Goal: Understand process/instructions: Learn how to perform a task or action

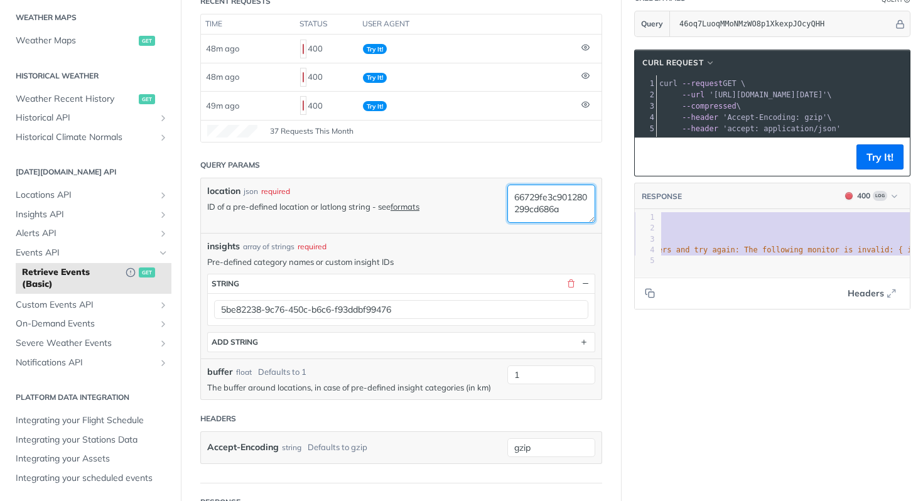
click at [565, 215] on textarea "66729fe3c901280299cd686a" at bounding box center [552, 204] width 88 height 38
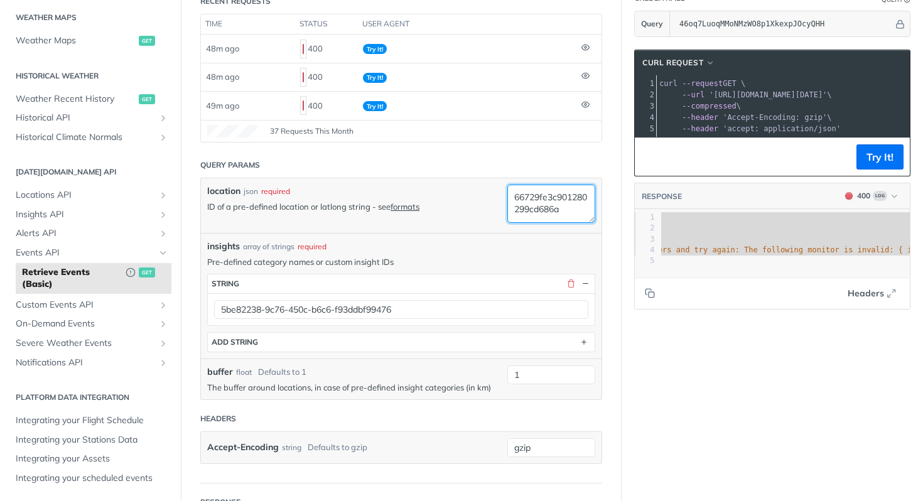
drag, startPoint x: 571, startPoint y: 214, endPoint x: 479, endPoint y: 185, distance: 96.0
click at [479, 185] on div "location json required ID of a pre-defined location or latlong string - see for…" at bounding box center [401, 205] width 401 height 55
click at [408, 205] on link "formats" at bounding box center [405, 207] width 29 height 10
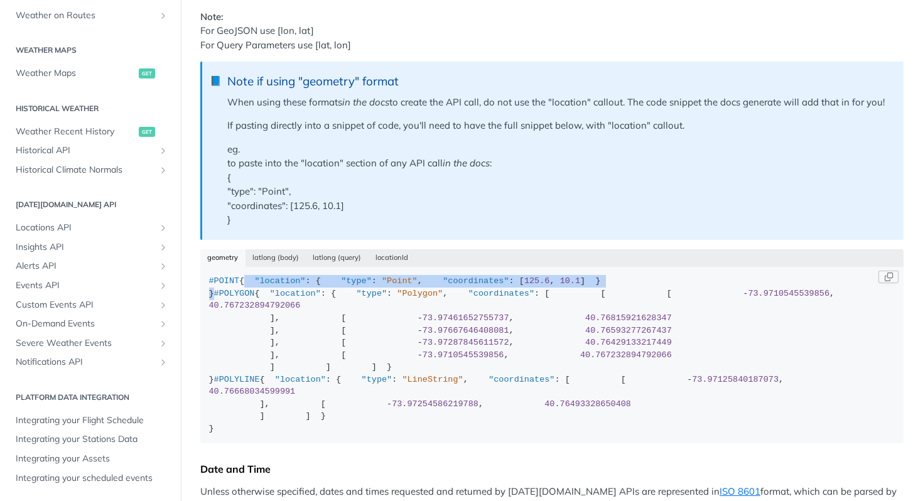
drag, startPoint x: 217, startPoint y: 384, endPoint x: 203, endPoint y: 316, distance: 69.2
click at [203, 316] on code "#POINT { "location" : { "type" : "Point" , "coordinates" : [ 125.6 , 10.1 ] } }…" at bounding box center [552, 355] width 704 height 177
copy div "{ "location" : { "type" : "Point" , "coordinates" : [ 125.6 , 10.1 ] } }"
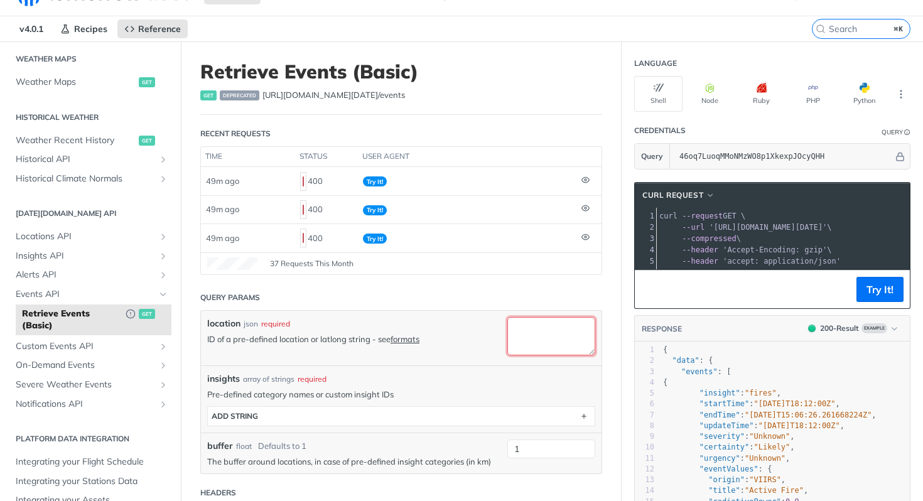
click at [549, 348] on textarea "location" at bounding box center [552, 336] width 88 height 38
paste textarea "{ "location": { "type": "Point", "coordinates": [125.6, 10.1] } }"
drag, startPoint x: 553, startPoint y: 328, endPoint x: 509, endPoint y: 328, distance: 44.0
click at [509, 328] on textarea "{ "location": { "type": "Point", "coordinates": [125.6, 10.1] } }" at bounding box center [552, 336] width 88 height 38
paste textarea "1.7861, 48.353802"
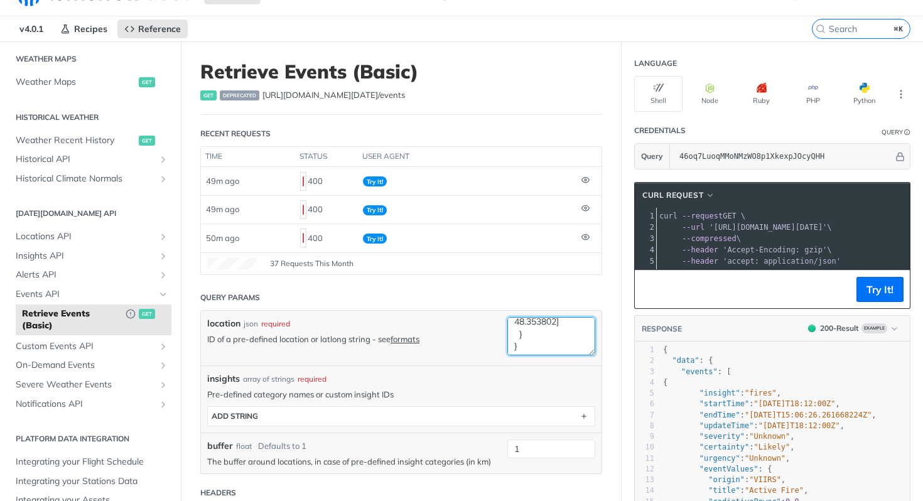
click at [514, 344] on textarea "{ "location": { "type": "Point", "coordinates": [11.7861, 48.353802] } }" at bounding box center [552, 336] width 88 height 38
click at [525, 333] on textarea "{ "location": { "type": "Point", "coordinates": [11.7861, 48.353802] } }" at bounding box center [552, 336] width 88 height 38
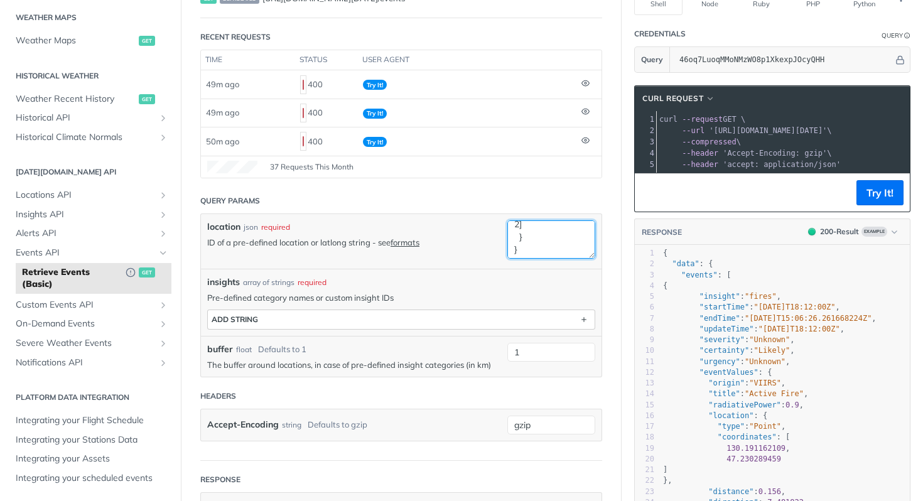
type textarea "{ "location": { "type": "Point", "coordinates": [11.7861,48.353802] } }"
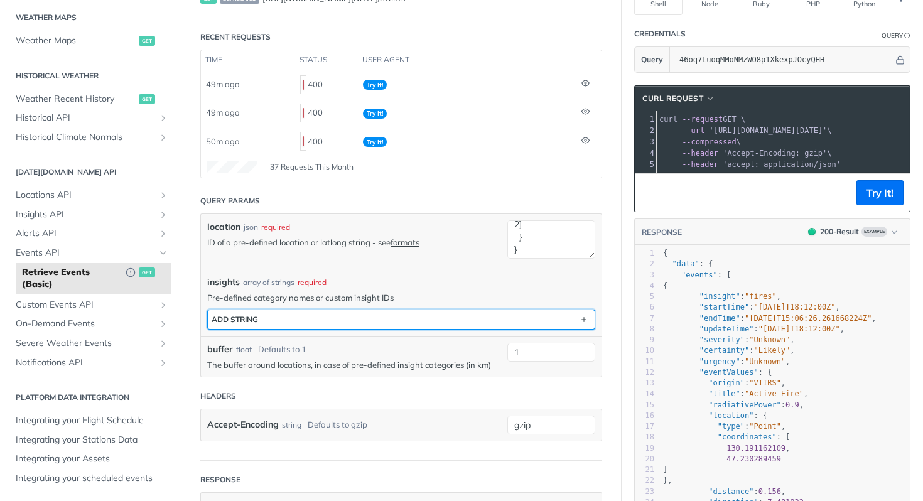
click at [396, 320] on button "ADD string" at bounding box center [401, 319] width 387 height 19
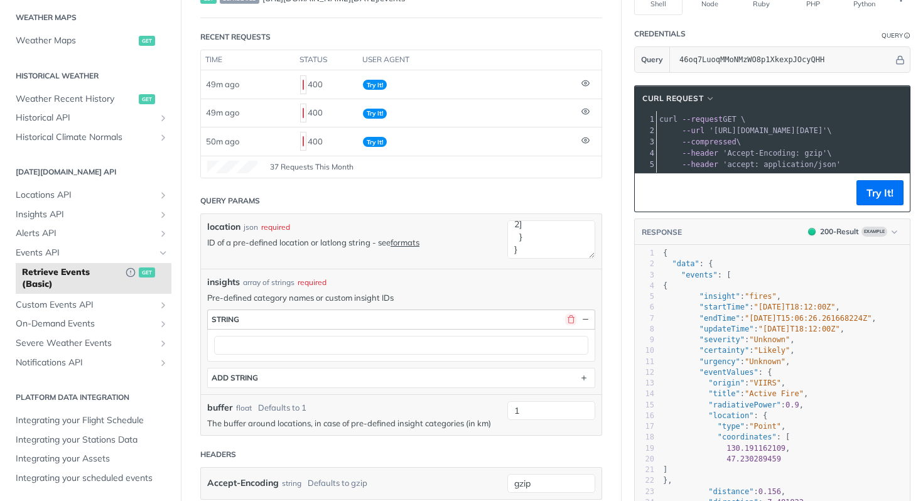
click at [565, 322] on button "button" at bounding box center [570, 319] width 11 height 11
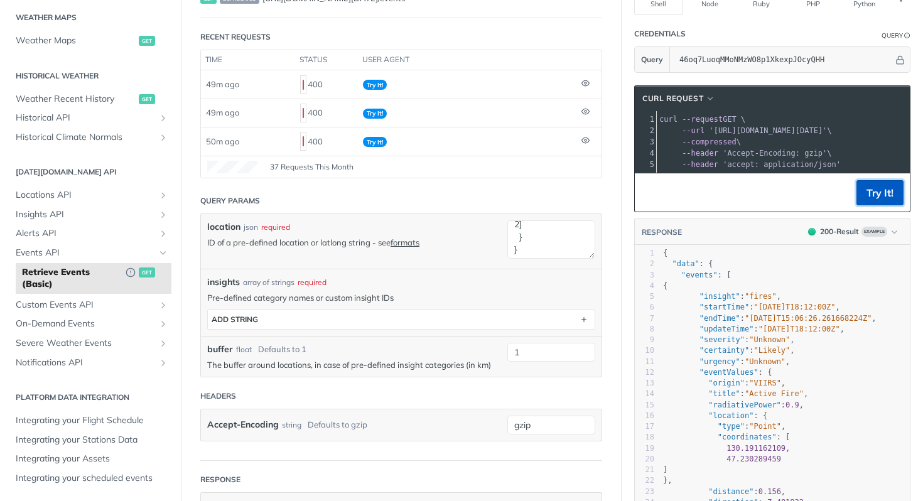
click at [878, 199] on button "Try It!" at bounding box center [880, 192] width 47 height 25
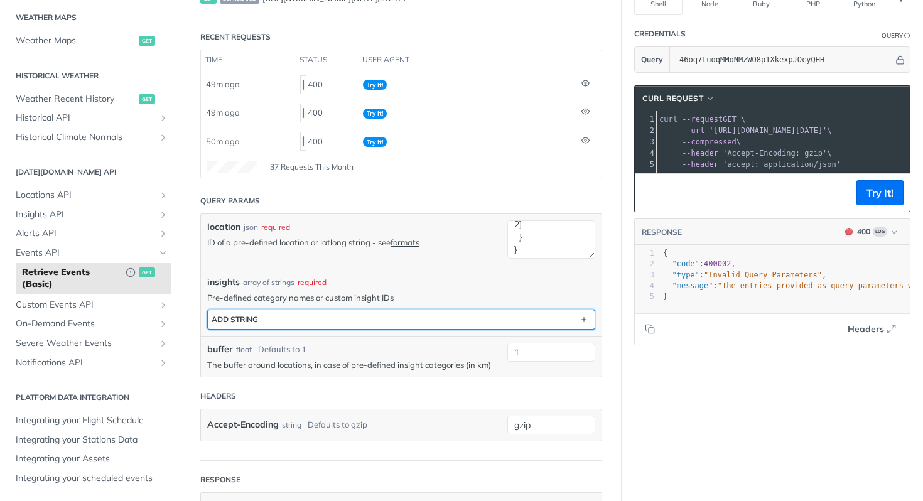
click at [491, 327] on button "ADD string" at bounding box center [401, 319] width 387 height 19
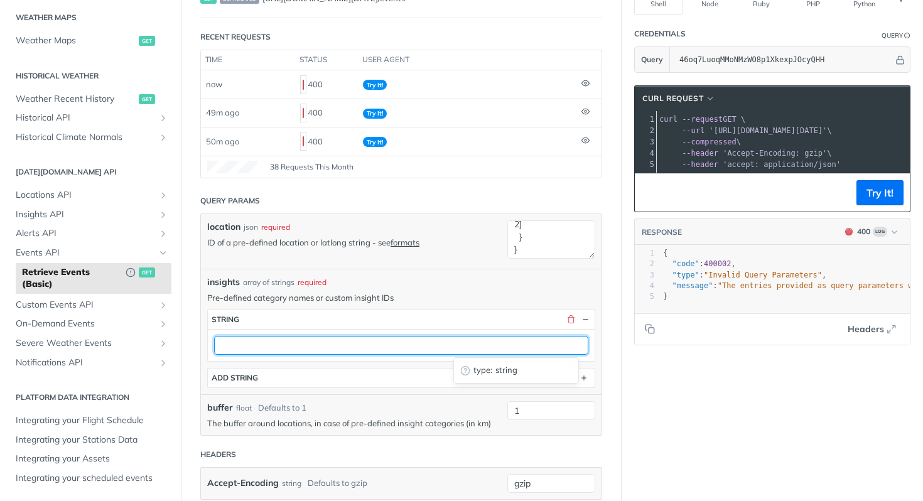
click at [393, 347] on input "text" at bounding box center [401, 345] width 374 height 19
paste input "Thunderstorm"
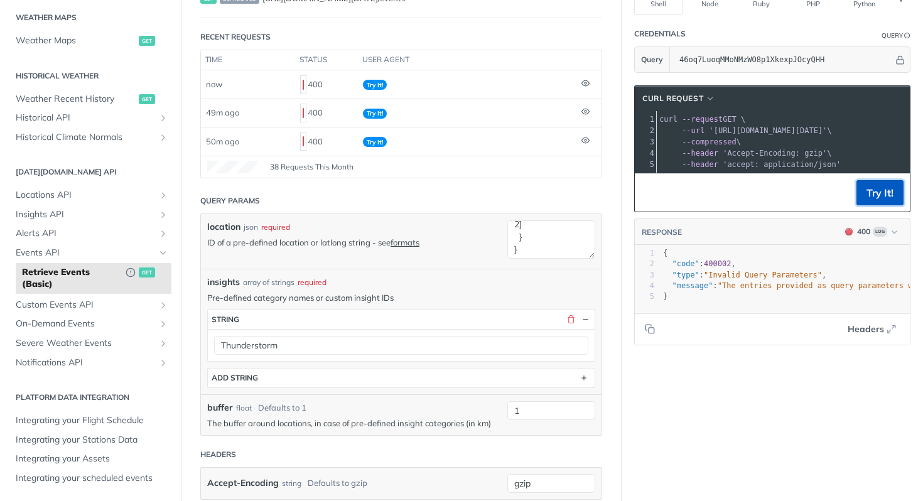
click at [876, 196] on button "Try It!" at bounding box center [880, 192] width 47 height 25
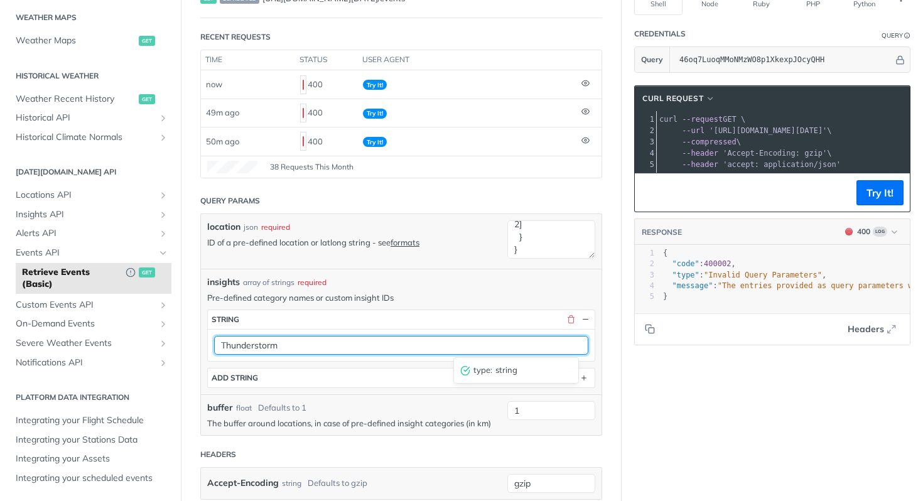
click at [397, 342] on input "Thunderstorm" at bounding box center [401, 345] width 374 height 19
paste input "5be82238-9c76-450c-b6c6-f93ddbf99476"
type input "5be82238-9c76-450c-b6c6-f93ddbf99476"
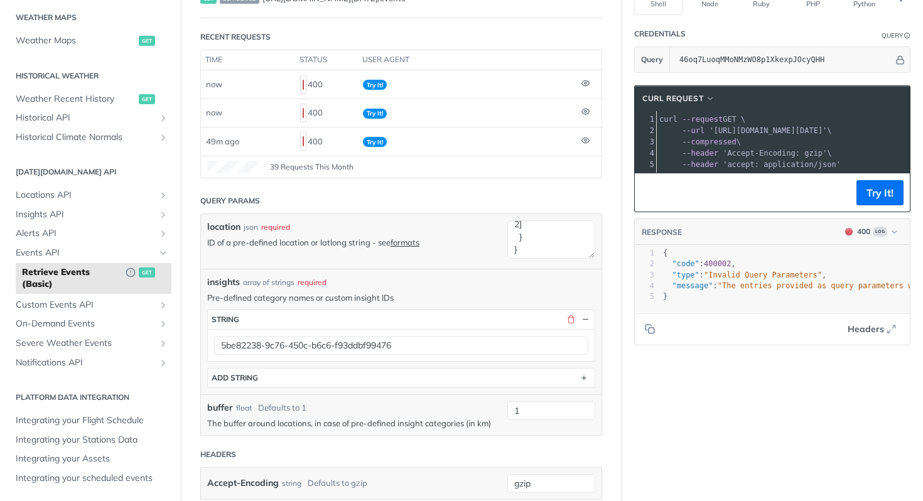
click at [649, 394] on div "Language Shell Node Ruby PHP Python Credentials Query Query 46oq7LuoqMMoNMzWO8p…" at bounding box center [773, 420] width 302 height 950
click at [869, 202] on button "Try It!" at bounding box center [880, 192] width 47 height 25
click at [533, 244] on textarea "{ "location": { "type": "Point", "coordinates": [11.7861,48.353802] } }" at bounding box center [552, 239] width 88 height 38
drag, startPoint x: 509, startPoint y: 240, endPoint x: 434, endPoint y: 165, distance: 106.2
click at [434, 165] on article "Retrieve Events (Basic) get deprecated https://api.tomorrow.io/v4 /events Recen…" at bounding box center [401, 420] width 441 height 950
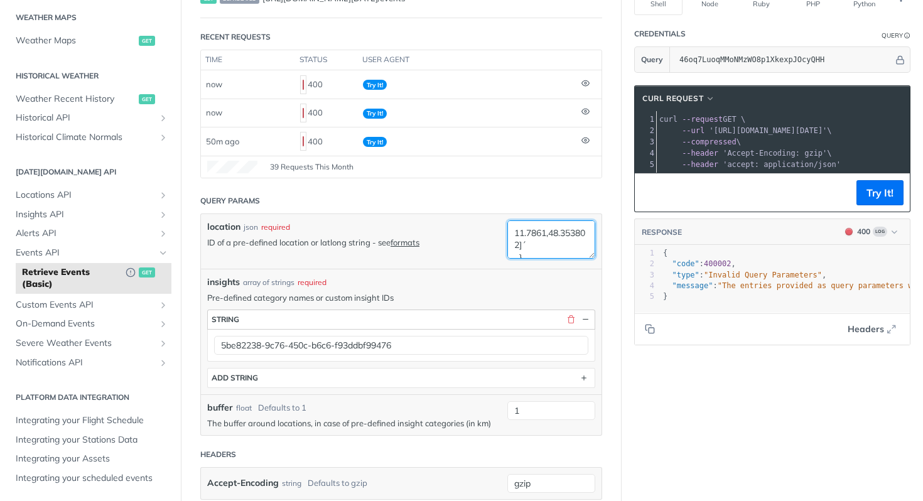
scroll to position [24, 0]
drag, startPoint x: 522, startPoint y: 246, endPoint x: 555, endPoint y: 327, distance: 86.8
click at [555, 327] on div "location json required ID of a pre-defined location or latlong string - see for…" at bounding box center [401, 324] width 388 height 209
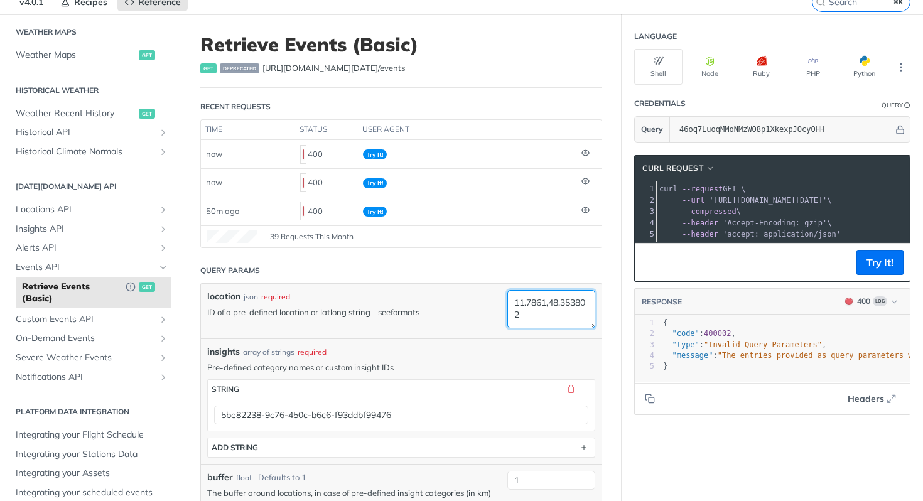
scroll to position [0, 0]
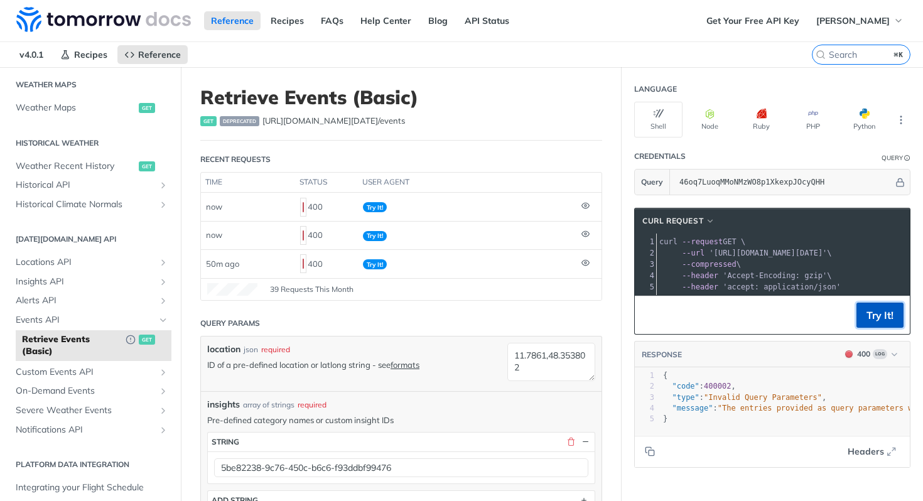
click at [863, 319] on button "Try It!" at bounding box center [880, 315] width 47 height 25
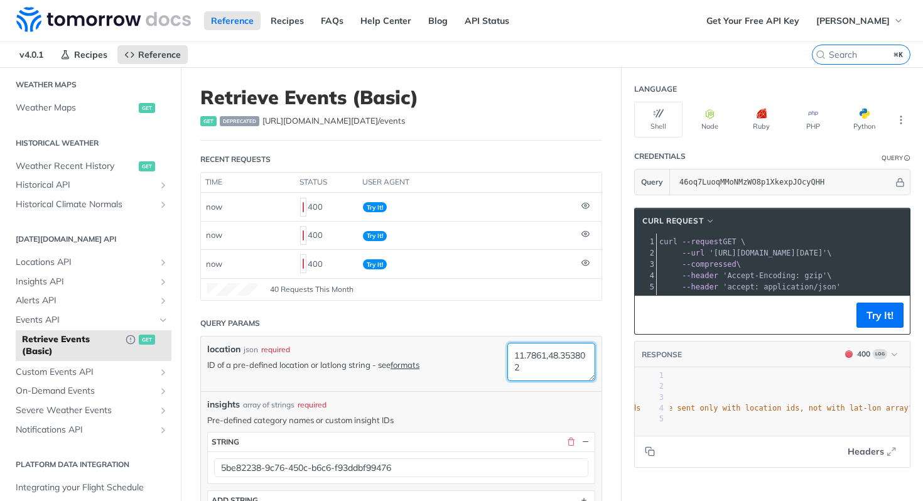
click at [508, 357] on textarea "11.7861,48.353802" at bounding box center [552, 362] width 88 height 38
click at [877, 313] on button "Try It!" at bounding box center [880, 315] width 47 height 25
click at [520, 355] on textarea "[11.7861,48.353802]" at bounding box center [552, 362] width 88 height 38
click at [542, 355] on textarea "[11.7861,48.353802]" at bounding box center [552, 362] width 88 height 38
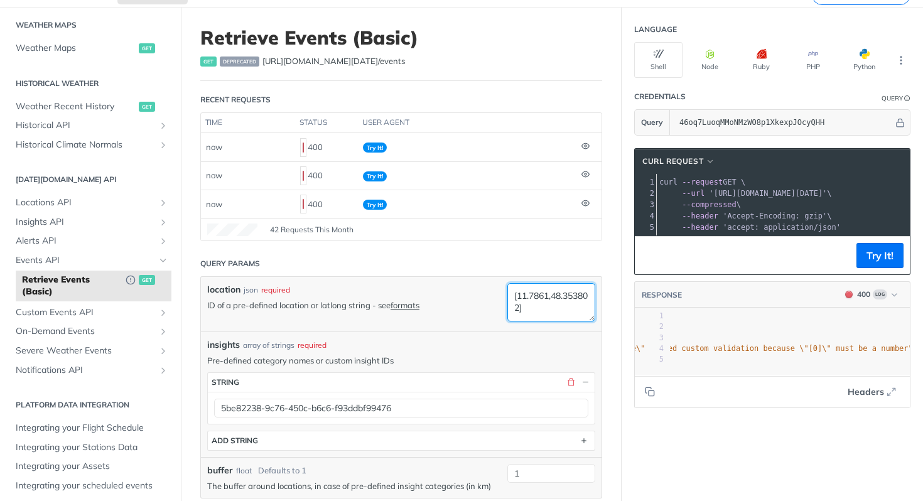
scroll to position [67, 0]
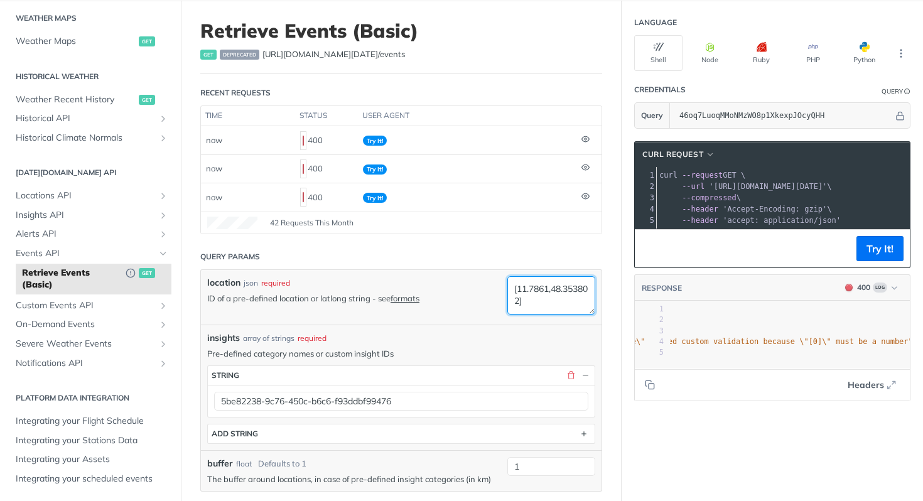
click at [530, 289] on textarea "[11.7861,48.353802]" at bounding box center [552, 295] width 88 height 38
click at [546, 297] on textarea "[11.7861,48.353802]" at bounding box center [552, 295] width 88 height 38
click at [541, 290] on textarea "[11.7861,48.353802]" at bounding box center [552, 295] width 88 height 38
click at [562, 291] on textarea "[11,48.353802]" at bounding box center [552, 295] width 88 height 38
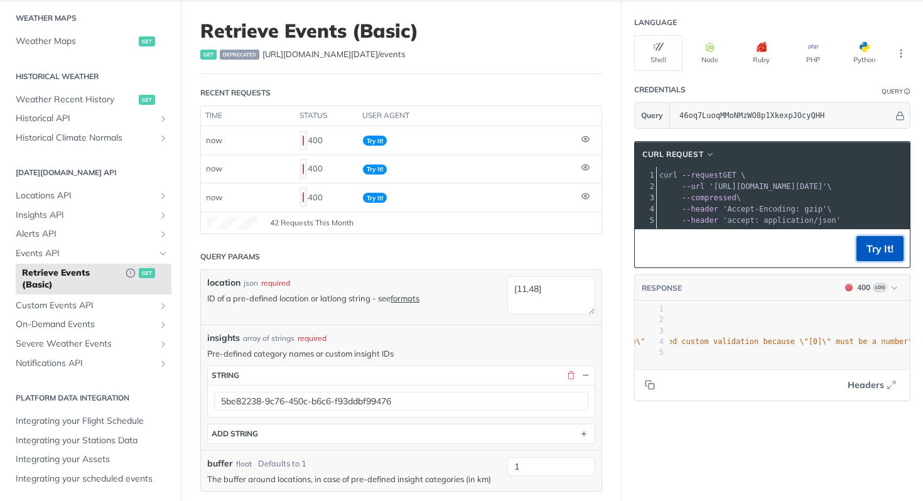
click at [869, 257] on button "Try It!" at bounding box center [880, 248] width 47 height 25
click at [532, 287] on textarea "[11,48]" at bounding box center [552, 295] width 88 height 38
paste textarea ""location": { "type": "Point", "coordinates": [125.6, 10.1] }"
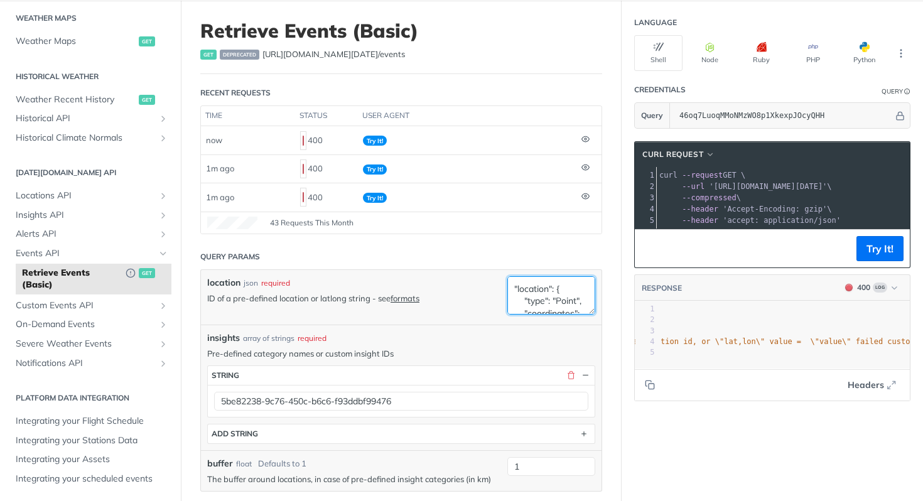
scroll to position [55, 0]
type textarea ""location": { "type": "Point", "coordinates": [125.6, 10.1] }"
click at [878, 258] on button "Try It!" at bounding box center [880, 248] width 47 height 25
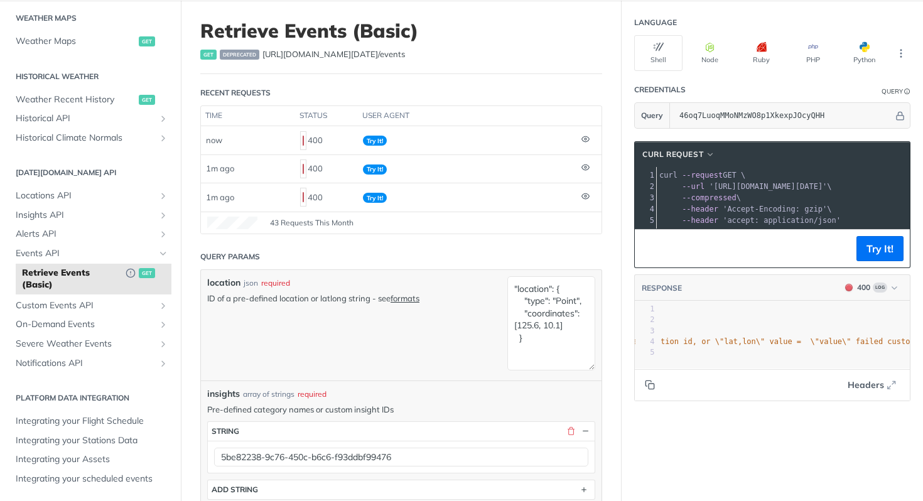
scroll to position [0, 0]
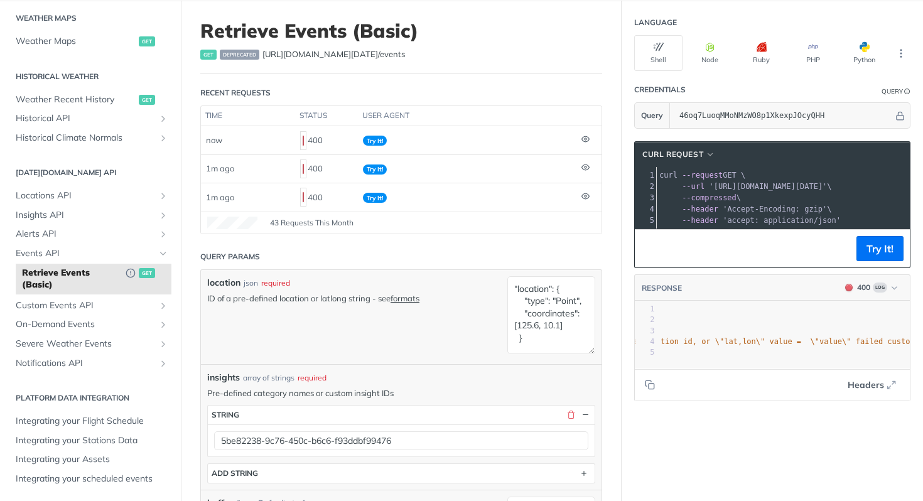
drag, startPoint x: 582, startPoint y: 310, endPoint x: 615, endPoint y: 361, distance: 60.3
click at [615, 361] on div "Retrieve Events (Basic) get deprecated https://api.tomorrow.io/v4 /events Recen…" at bounding box center [552, 496] width 742 height 990
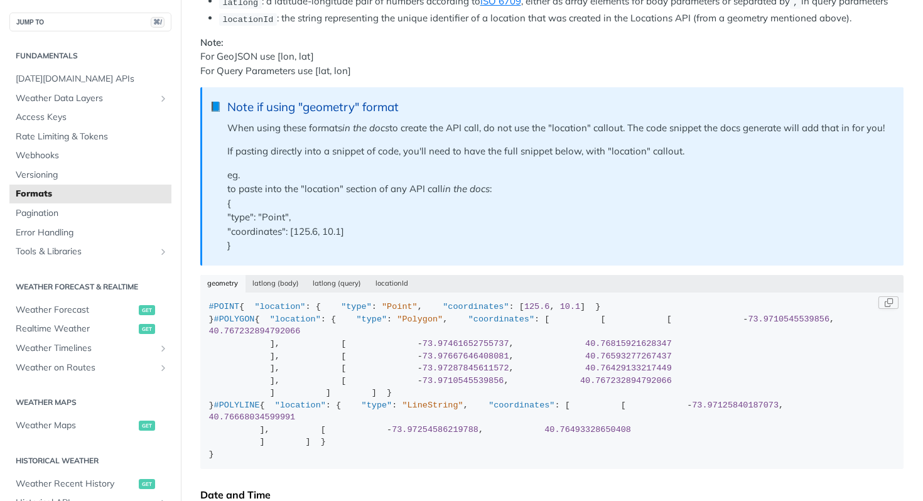
scroll to position [11, 0]
click at [250, 381] on div "#POINT { "location" : { "type" : "Point" , "coordinates" : [ 125.6 , 10.1 ] } }…" at bounding box center [552, 381] width 687 height 160
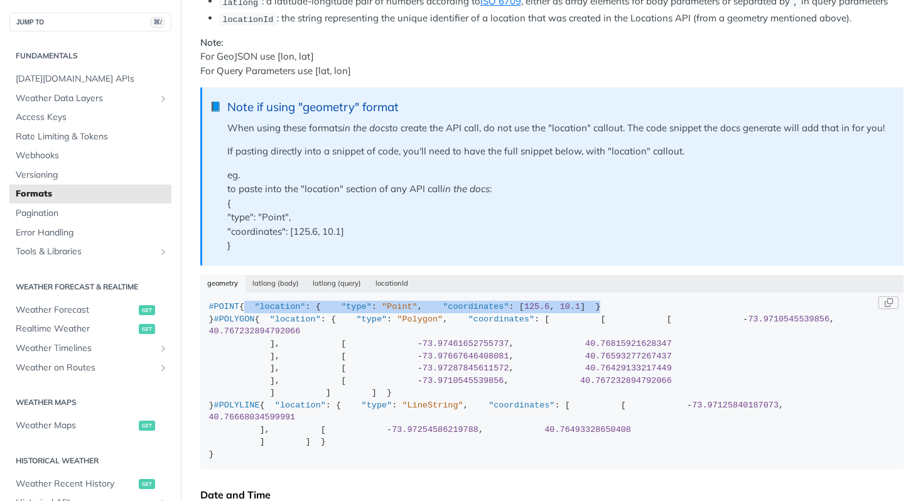
drag, startPoint x: 242, startPoint y: 388, endPoint x: 201, endPoint y: 351, distance: 56.0
click at [201, 351] on code "#POINT { "location" : { "type" : "Point" , "coordinates" : [ 125.6 , 10.1 ] } }…" at bounding box center [552, 381] width 704 height 177
copy div ""location" : { "type" : "Point" , "coordinates" : [ 125.6 , 10.1 ] }"
